Goal: Navigation & Orientation: Understand site structure

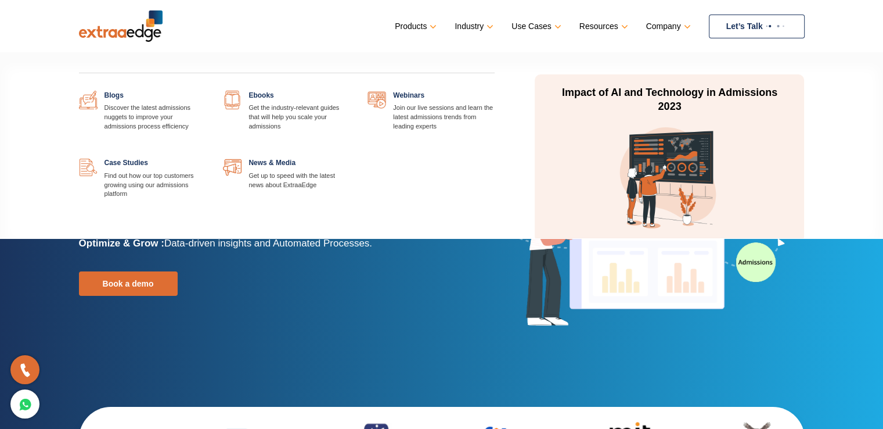
click at [626, 26] on link "Resources" at bounding box center [603, 26] width 46 height 17
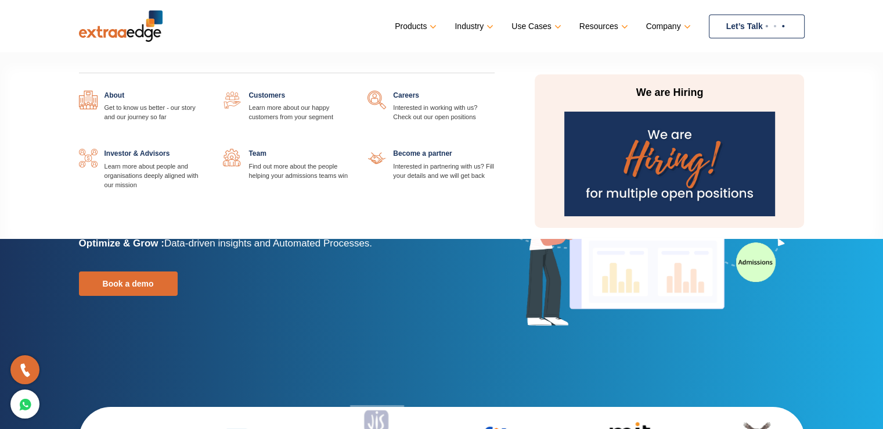
click at [679, 28] on link "Company" at bounding box center [667, 26] width 42 height 17
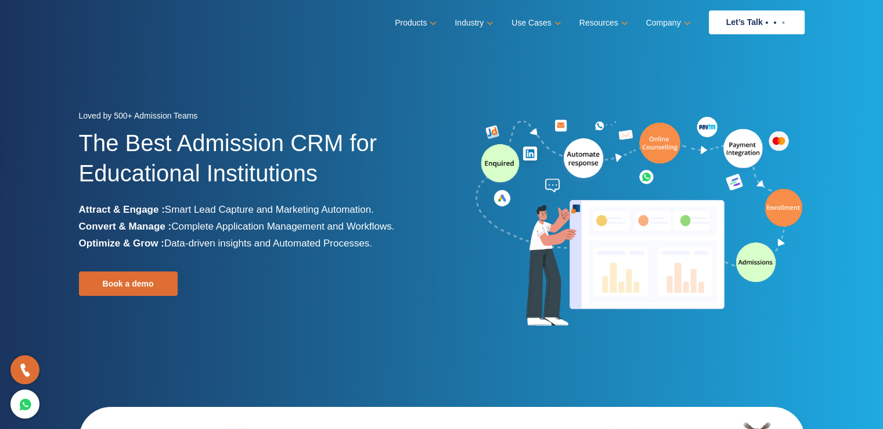
click at [359, 235] on li "Optimize & Grow : Data-driven insights and Automated Processes." at bounding box center [256, 243] width 354 height 17
click at [423, 262] on div "Loved by 500+ Admission Teams The Best Admission CRM for Educational Institutio…" at bounding box center [256, 221] width 354 height 229
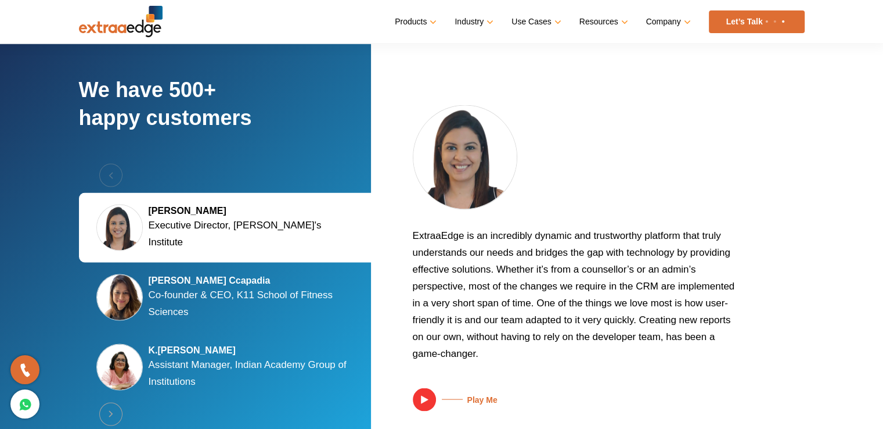
scroll to position [2181, 0]
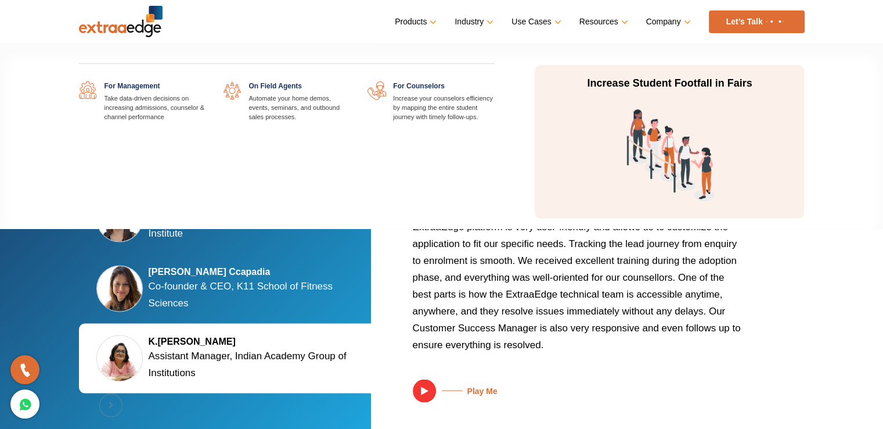
click at [558, 21] on link "Use Cases" at bounding box center [535, 21] width 47 height 17
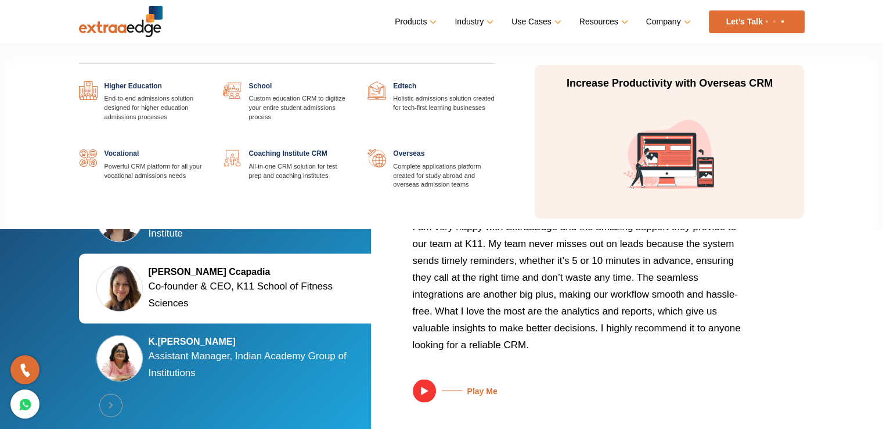
click at [485, 23] on link "Industry" at bounding box center [473, 21] width 37 height 17
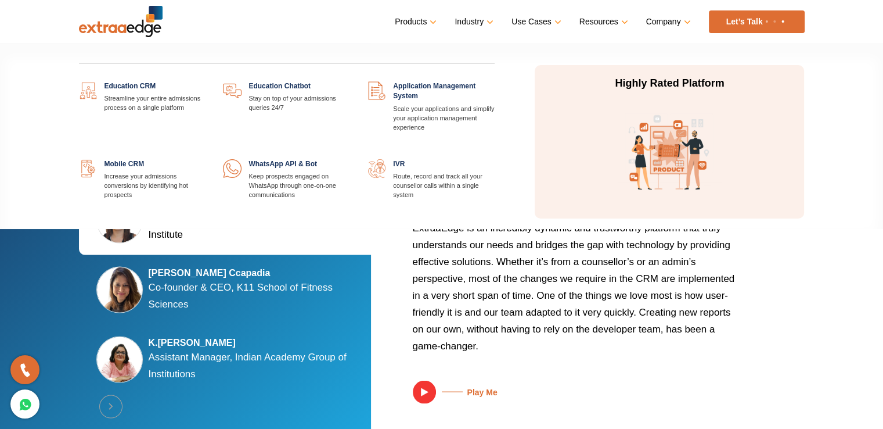
click at [425, 18] on link "Products" at bounding box center [414, 21] width 39 height 17
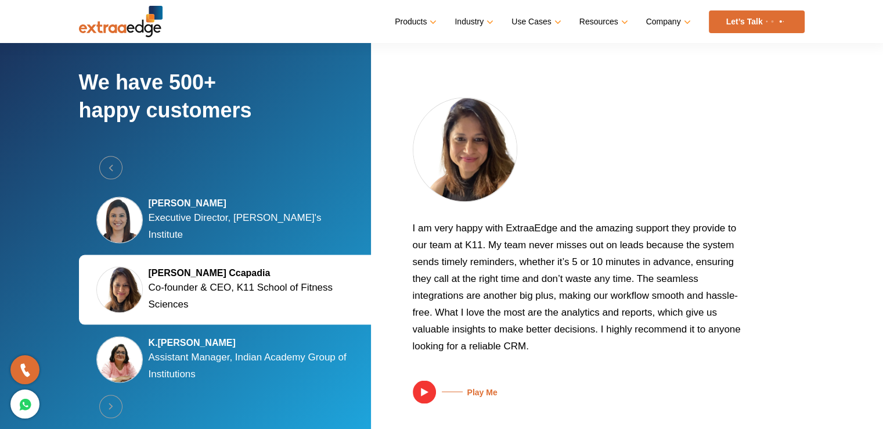
click at [627, 17] on ul "Products Education CRM Streamline your entire admissions process on a single pl…" at bounding box center [599, 21] width 409 height 23
click at [626, 18] on ul "Products Education CRM Streamline your entire admissions process on a single pl…" at bounding box center [599, 21] width 409 height 23
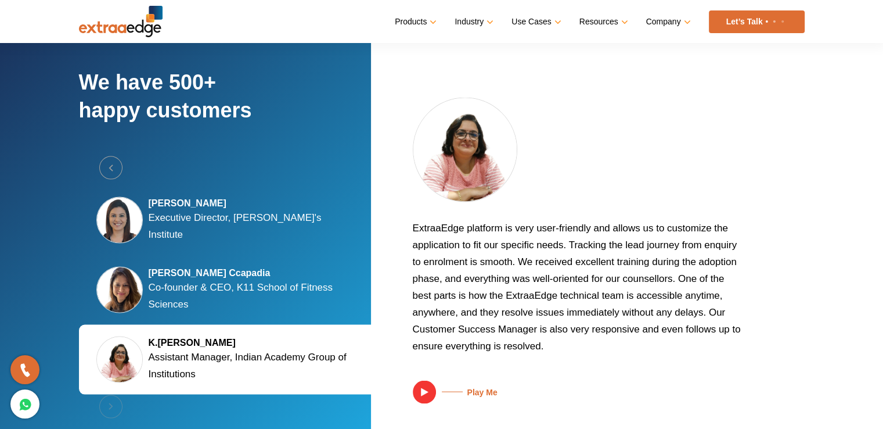
click at [626, 18] on ul "Products Education CRM Streamline your entire admissions process on a single pl…" at bounding box center [599, 21] width 409 height 23
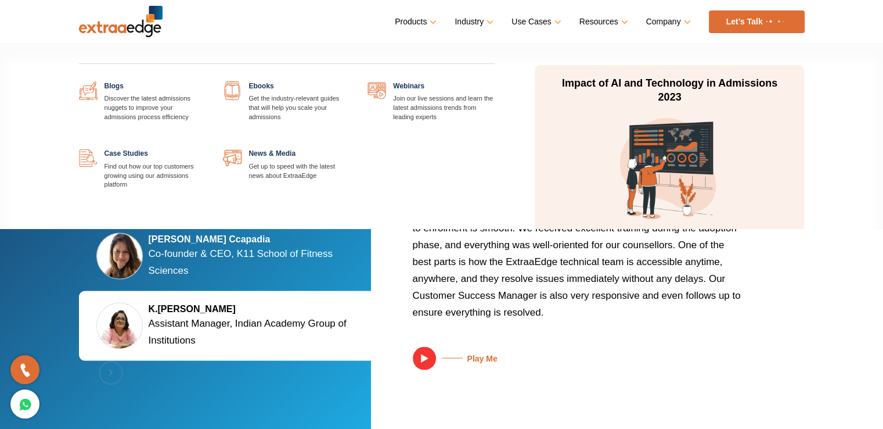
click at [626, 21] on link "Resources" at bounding box center [603, 21] width 46 height 17
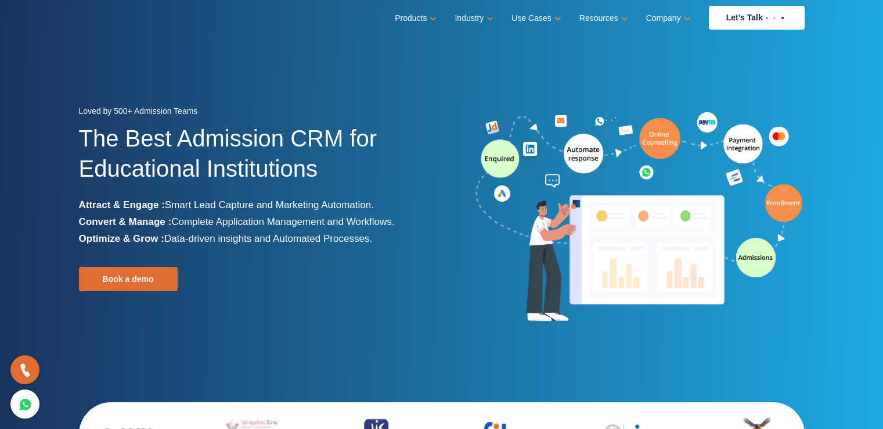
scroll to position [0, 0]
